Goal: Information Seeking & Learning: Learn about a topic

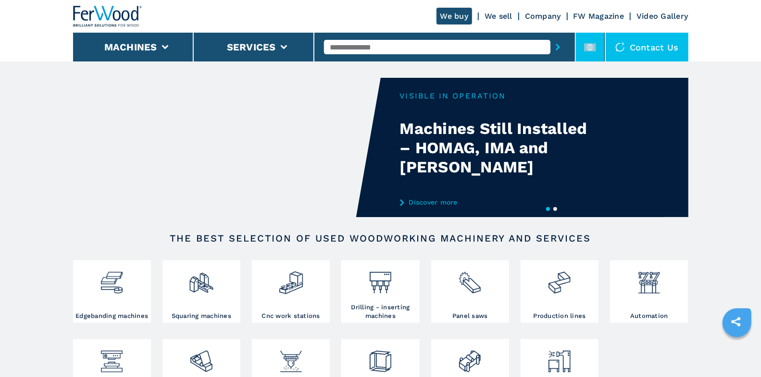
click at [604, 50] on li at bounding box center [590, 47] width 29 height 29
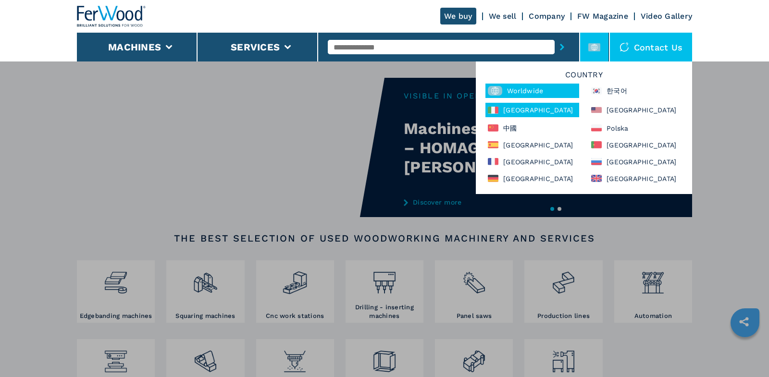
click at [558, 112] on div "Italia" at bounding box center [532, 110] width 94 height 14
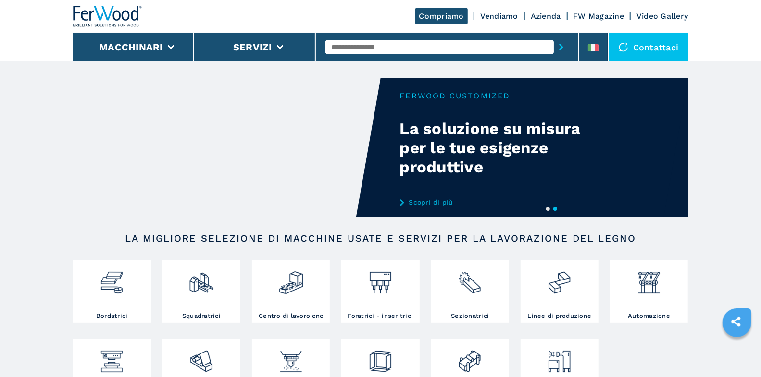
click at [426, 56] on div at bounding box center [446, 47] width 243 height 22
click at [428, 53] on input "text" at bounding box center [439, 47] width 228 height 14
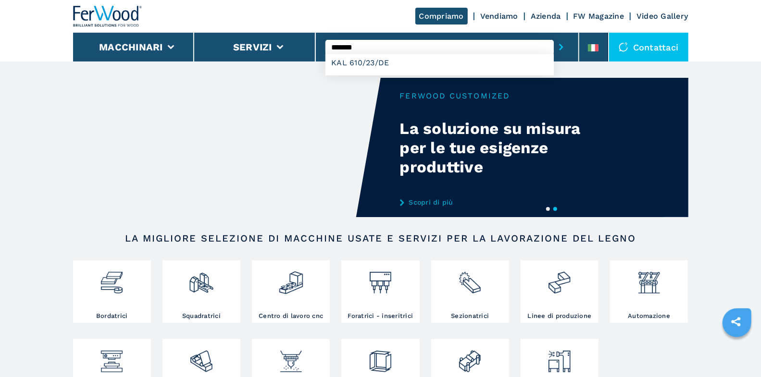
type input "*******"
click at [553, 36] on button "submit-button" at bounding box center [560, 47] width 15 height 22
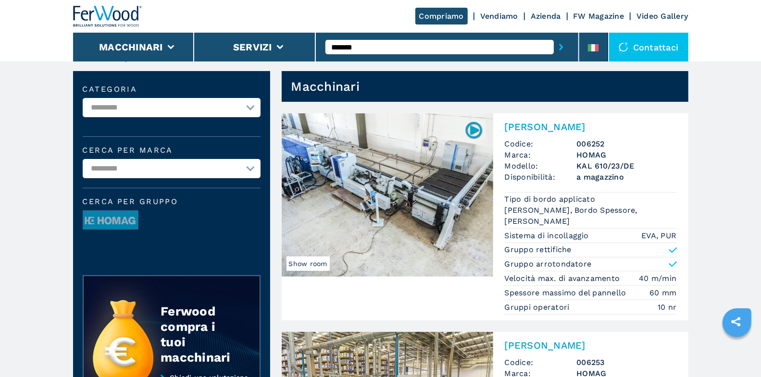
scroll to position [14, 0]
click at [526, 119] on div "Bordatrice Singola Codice: 006252 Marca: HOMAG Modello: KAL 610/23/DE Disponibi…" at bounding box center [590, 216] width 195 height 207
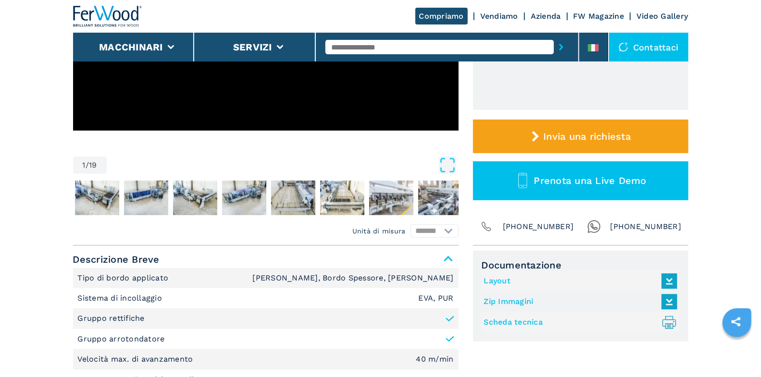
scroll to position [373, 0]
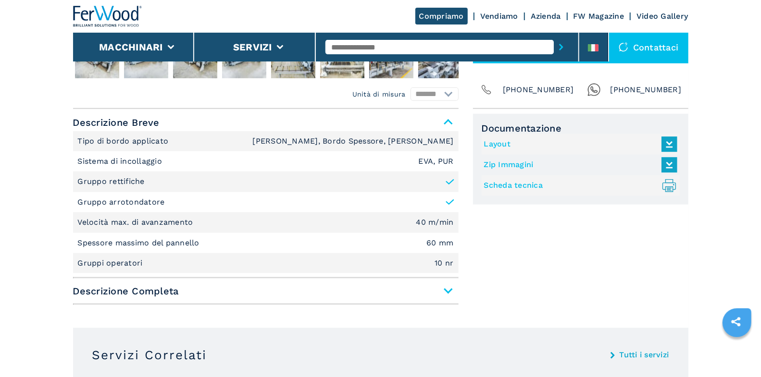
click at [492, 181] on link "Scheda tecnica .prefix__st0{stroke-linecap:round;stroke-linejoin:round}.prefix_…" at bounding box center [578, 186] width 188 height 16
click at [505, 143] on link "Layout" at bounding box center [578, 144] width 188 height 16
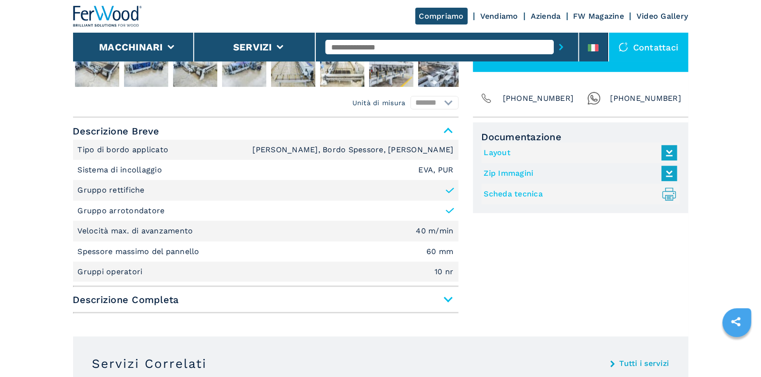
scroll to position [0, 0]
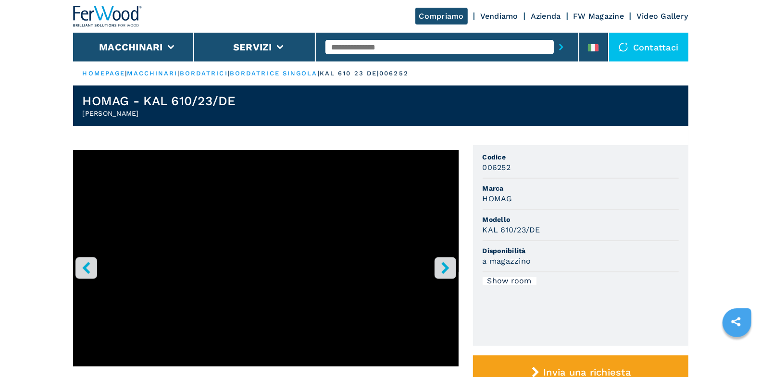
click at [448, 266] on icon "right-button" at bounding box center [445, 268] width 12 height 12
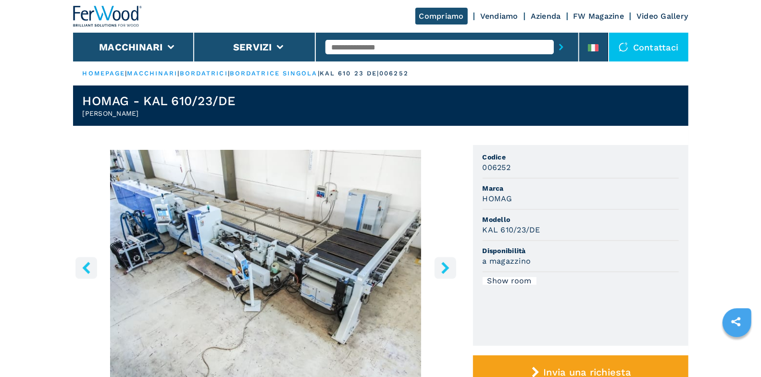
click at [448, 266] on icon "right-button" at bounding box center [445, 268] width 12 height 12
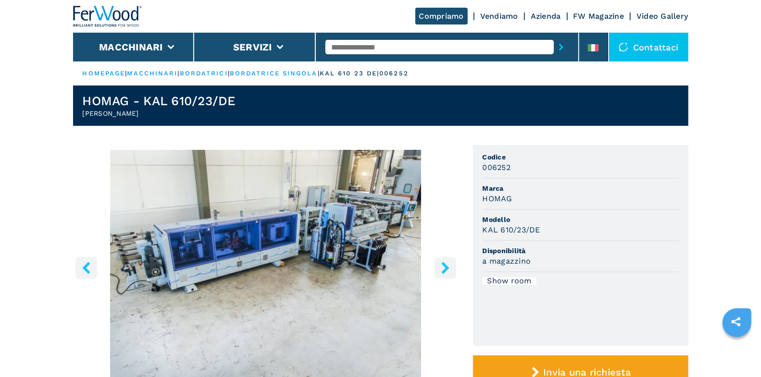
click at [448, 266] on icon "right-button" at bounding box center [445, 268] width 12 height 12
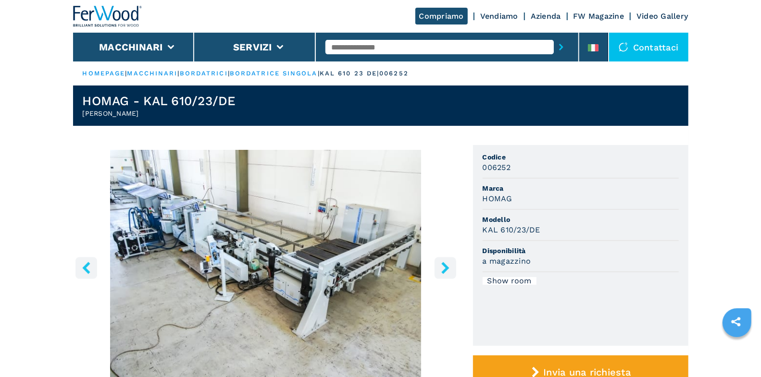
click at [448, 266] on icon "right-button" at bounding box center [445, 268] width 12 height 12
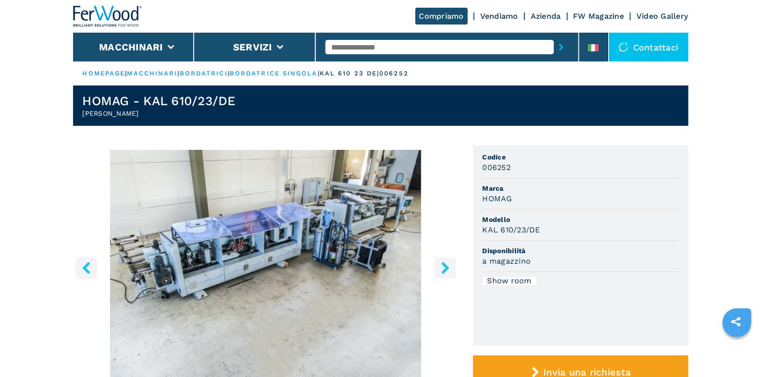
click at [448, 266] on icon "right-button" at bounding box center [445, 268] width 12 height 12
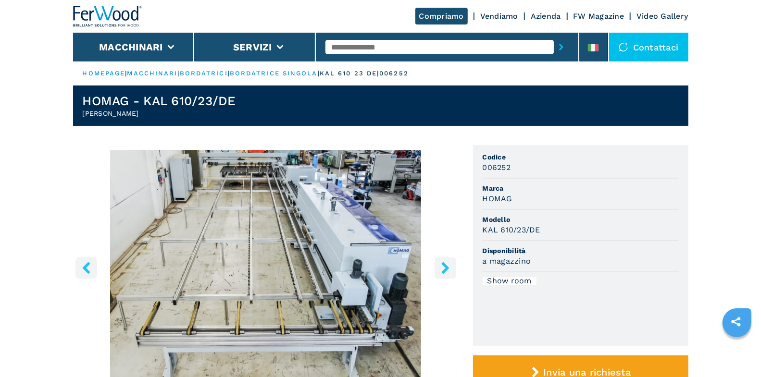
click at [448, 266] on icon "right-button" at bounding box center [445, 268] width 12 height 12
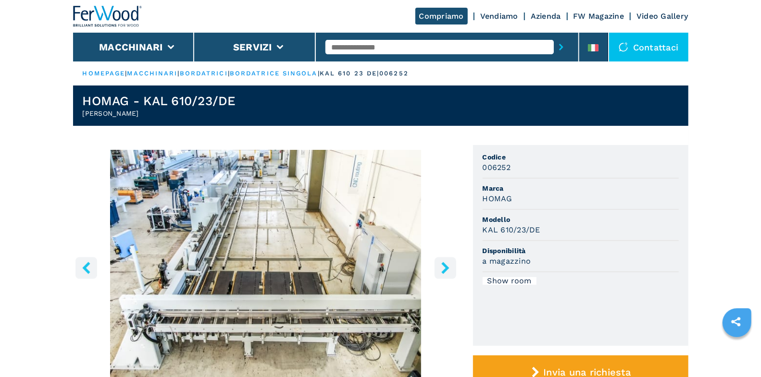
click at [448, 266] on icon "right-button" at bounding box center [445, 268] width 12 height 12
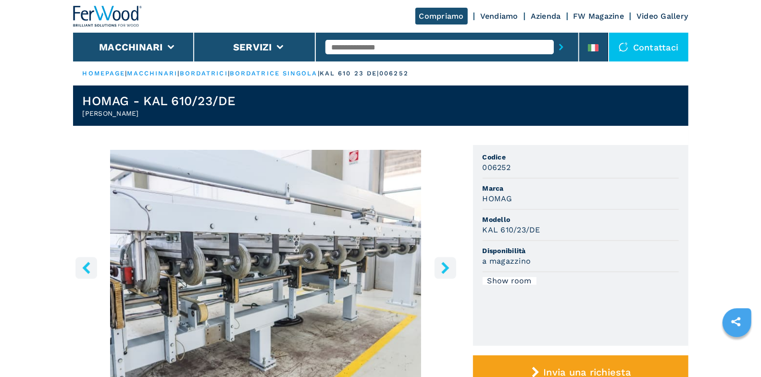
click at [448, 266] on icon "right-button" at bounding box center [445, 268] width 12 height 12
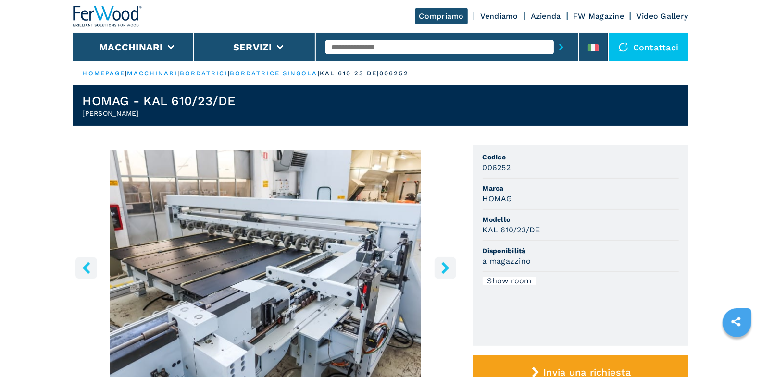
click at [448, 266] on icon "right-button" at bounding box center [445, 268] width 12 height 12
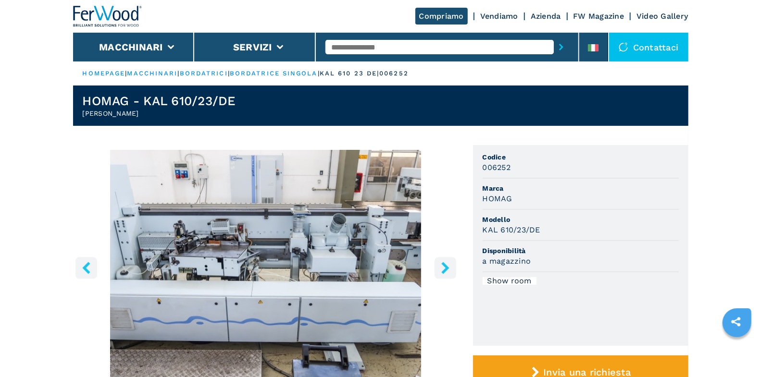
click at [448, 266] on icon "right-button" at bounding box center [445, 268] width 12 height 12
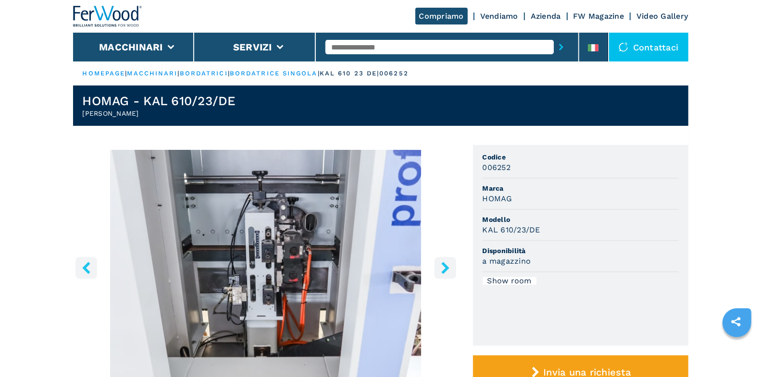
click at [448, 266] on icon "right-button" at bounding box center [445, 268] width 12 height 12
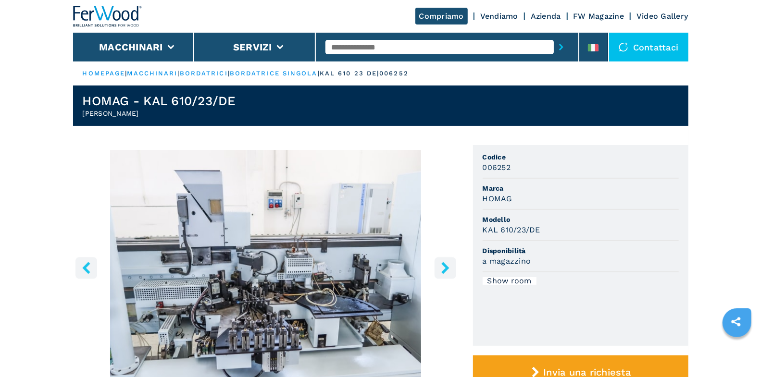
click at [448, 266] on icon "right-button" at bounding box center [445, 268] width 12 height 12
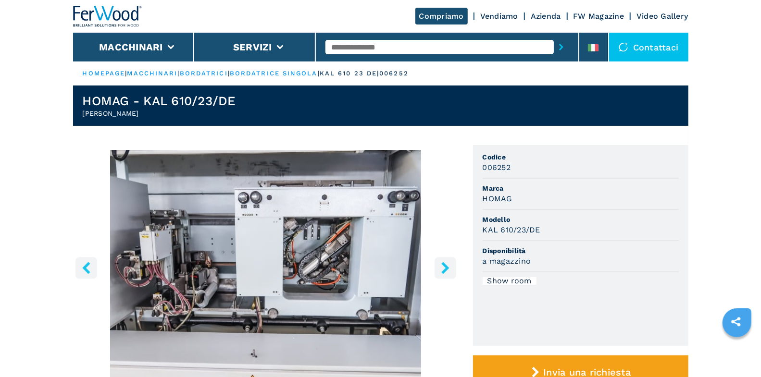
click at [87, 273] on icon "left-button" at bounding box center [86, 268] width 8 height 12
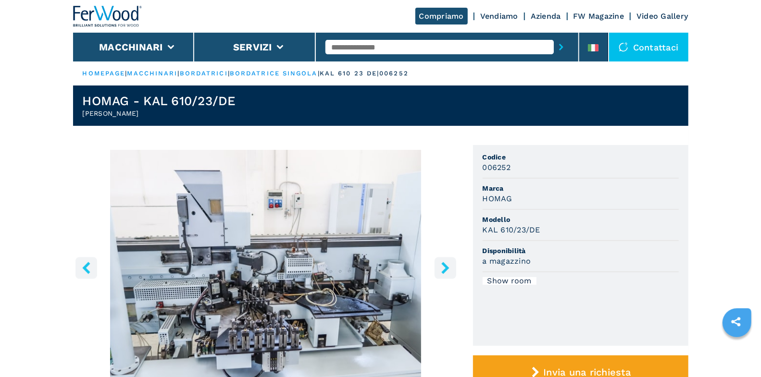
click at [87, 273] on icon "left-button" at bounding box center [86, 268] width 8 height 12
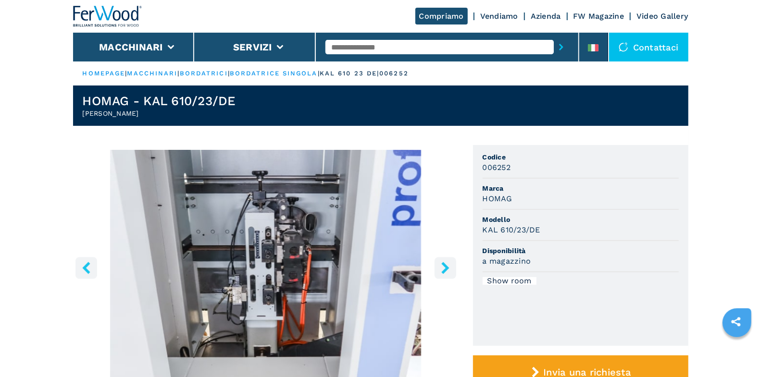
click at [451, 271] on button "right-button" at bounding box center [445, 268] width 22 height 22
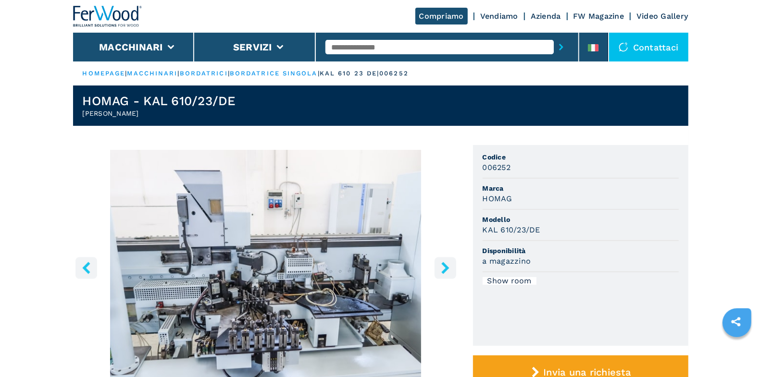
click at [440, 268] on icon "right-button" at bounding box center [445, 268] width 12 height 12
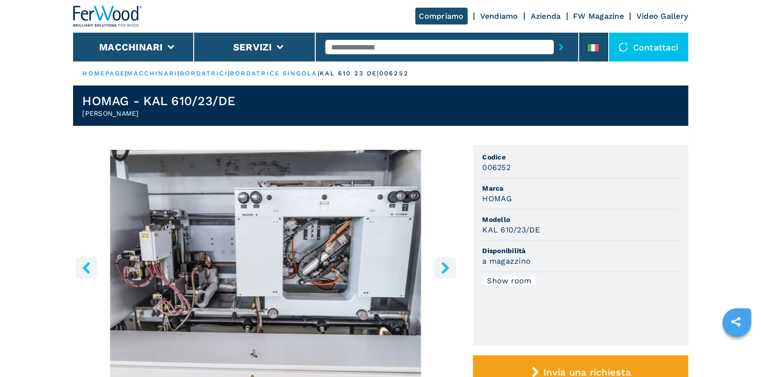
click at [84, 272] on icon "left-button" at bounding box center [86, 268] width 12 height 12
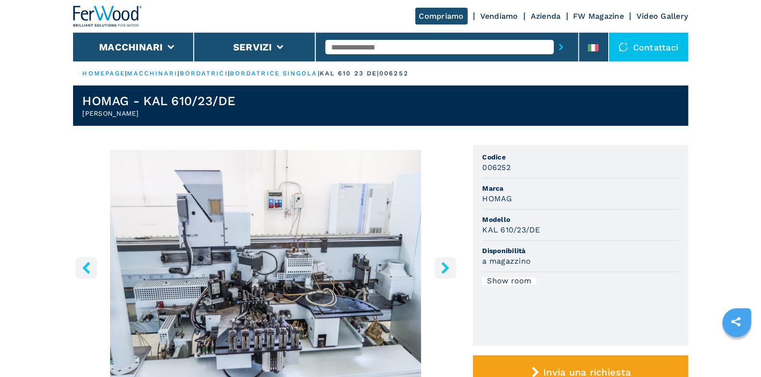
click at [387, 44] on input "text" at bounding box center [439, 47] width 228 height 14
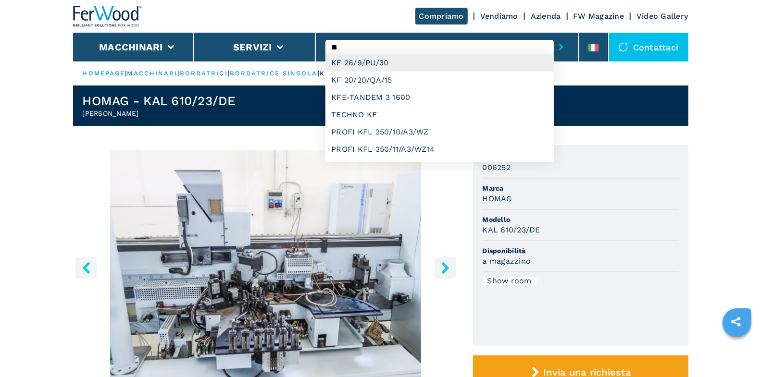
click at [403, 57] on div "KF 26/9/PU/30" at bounding box center [439, 62] width 228 height 17
type input "**********"
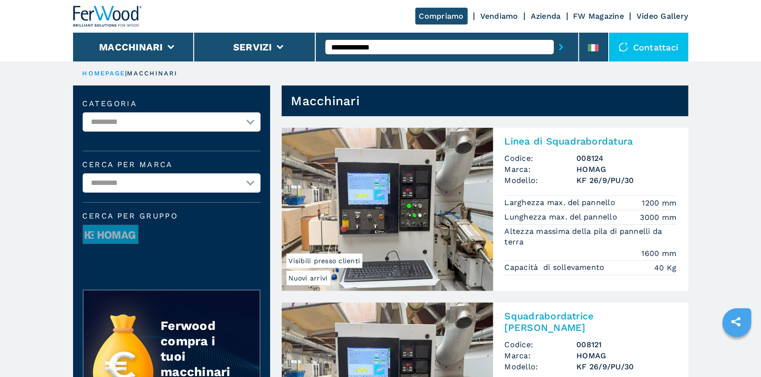
click at [557, 143] on h2 "Linea di Squadrabordatura" at bounding box center [590, 141] width 172 height 12
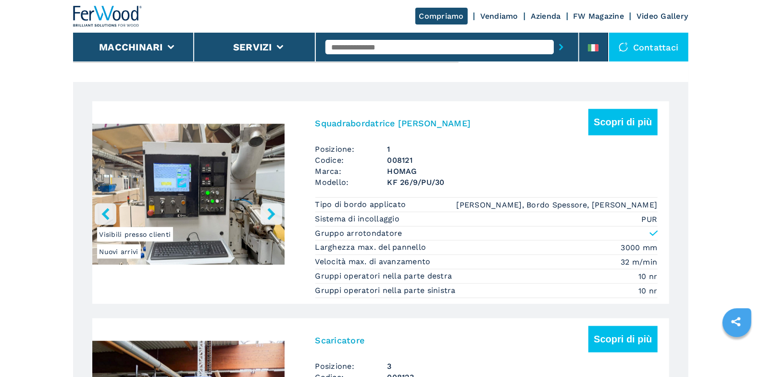
scroll to position [433, 0]
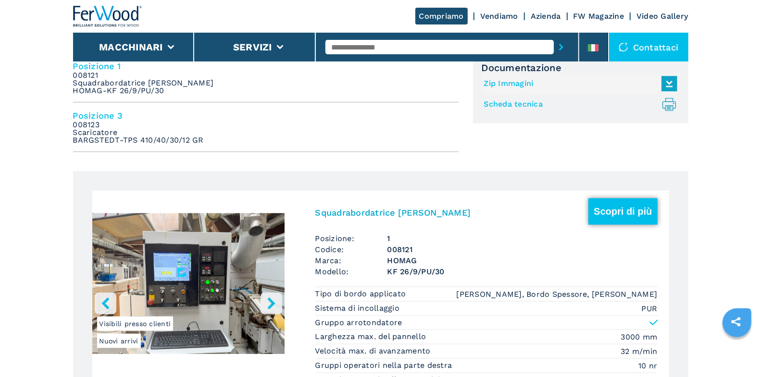
click at [652, 209] on button "Scopri di più" at bounding box center [622, 211] width 69 height 26
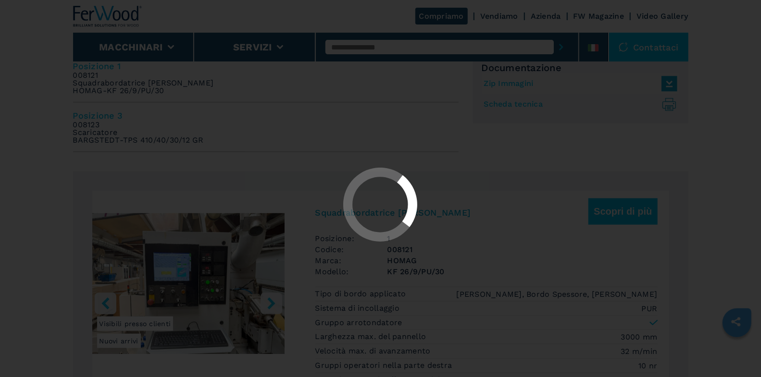
scroll to position [0, 0]
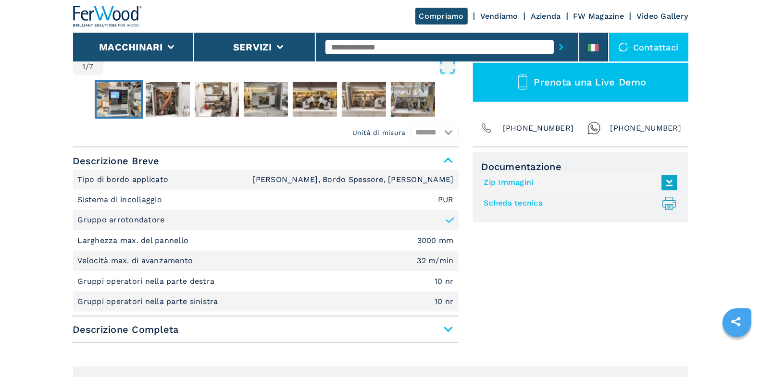
scroll to position [335, 0]
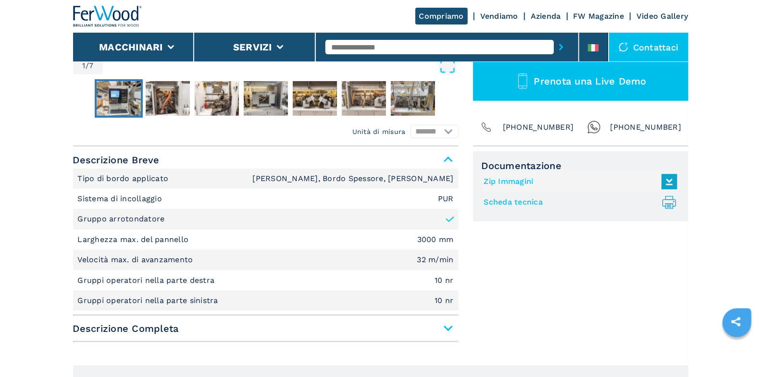
click at [444, 326] on span "Descrizione Completa" at bounding box center [265, 328] width 385 height 17
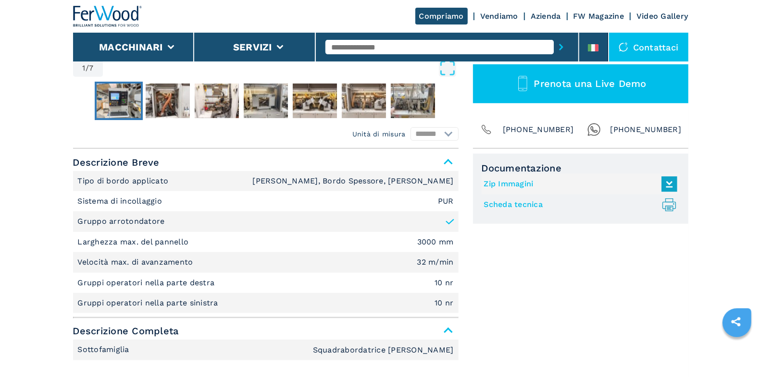
scroll to position [323, 0]
